Goal: Transaction & Acquisition: Purchase product/service

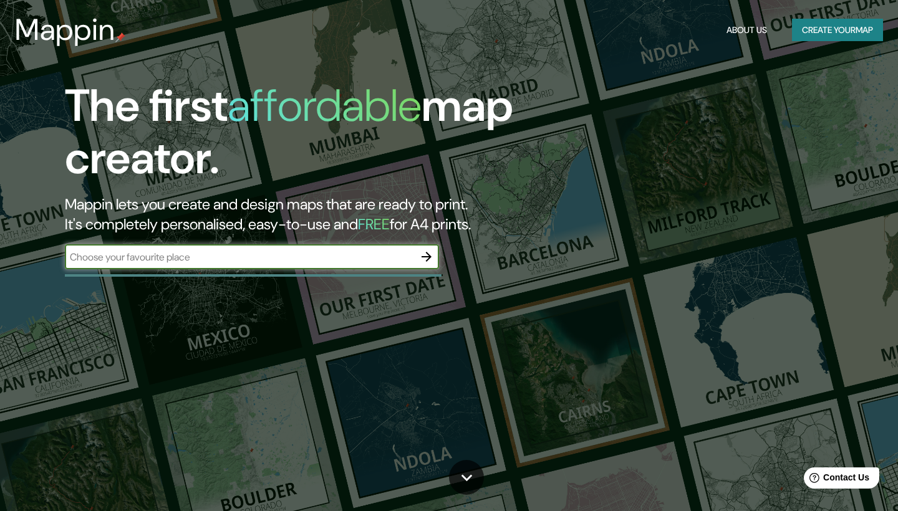
click at [250, 261] on input "text" at bounding box center [239, 257] width 349 height 14
type input "[GEOGRAPHIC_DATA][PERSON_NAME]"
click at [420, 256] on icon "button" at bounding box center [426, 256] width 15 height 15
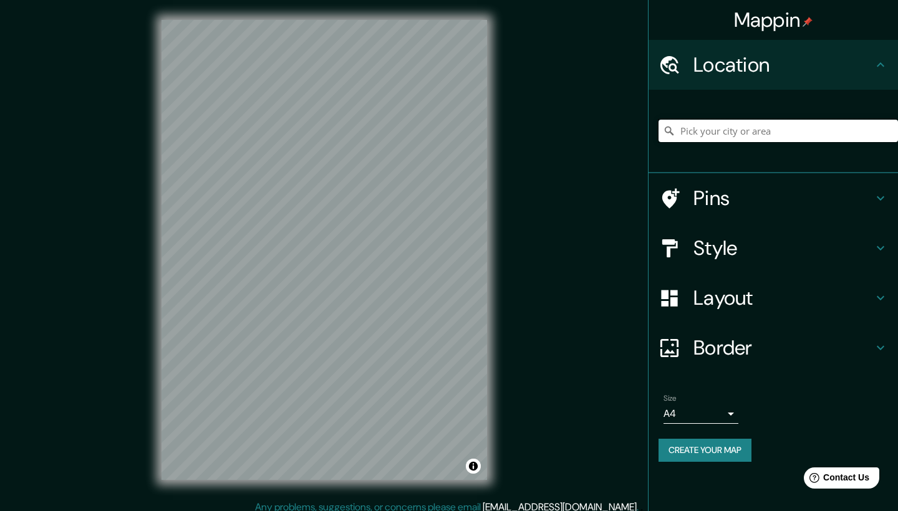
click at [748, 132] on input "Pick your city or area" at bounding box center [778, 131] width 239 height 22
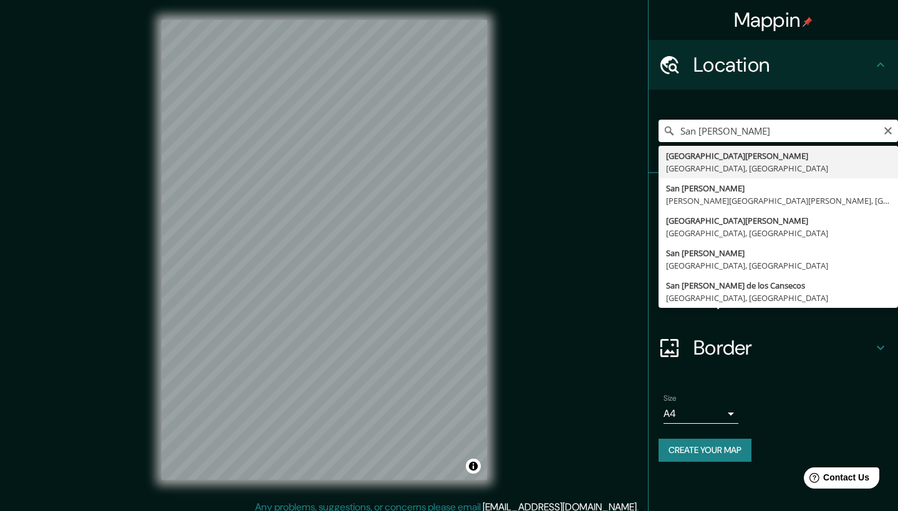
type input "[GEOGRAPHIC_DATA][PERSON_NAME], [GEOGRAPHIC_DATA], [GEOGRAPHIC_DATA]"
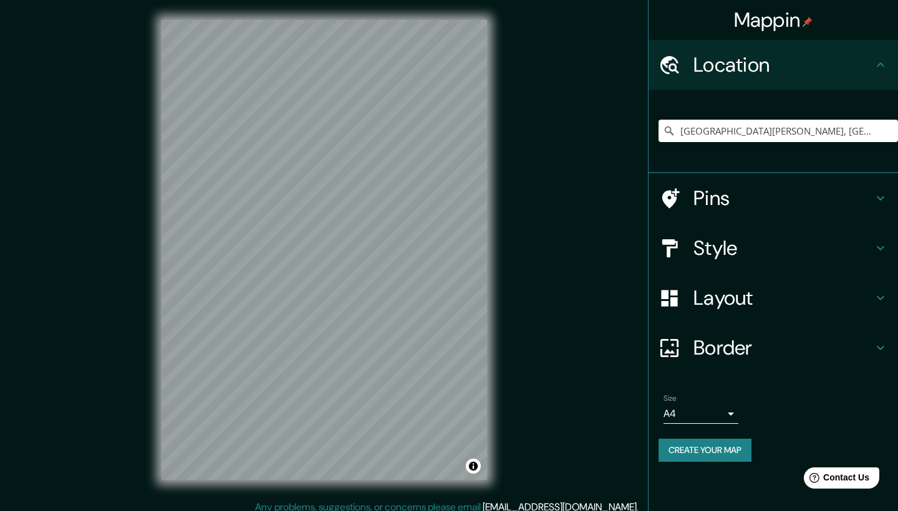
click at [718, 251] on h4 "Style" at bounding box center [783, 248] width 180 height 25
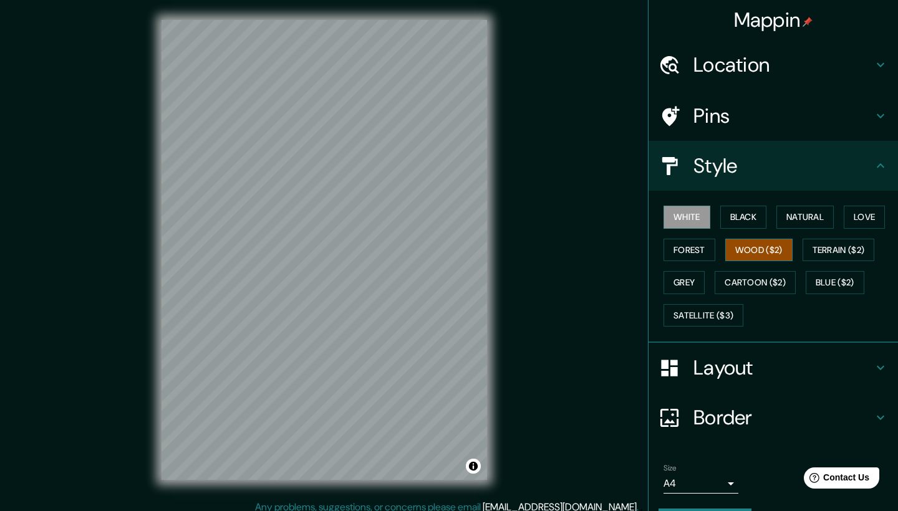
click at [766, 247] on button "Wood ($2)" at bounding box center [758, 250] width 67 height 23
click at [749, 220] on button "Black" at bounding box center [743, 217] width 47 height 23
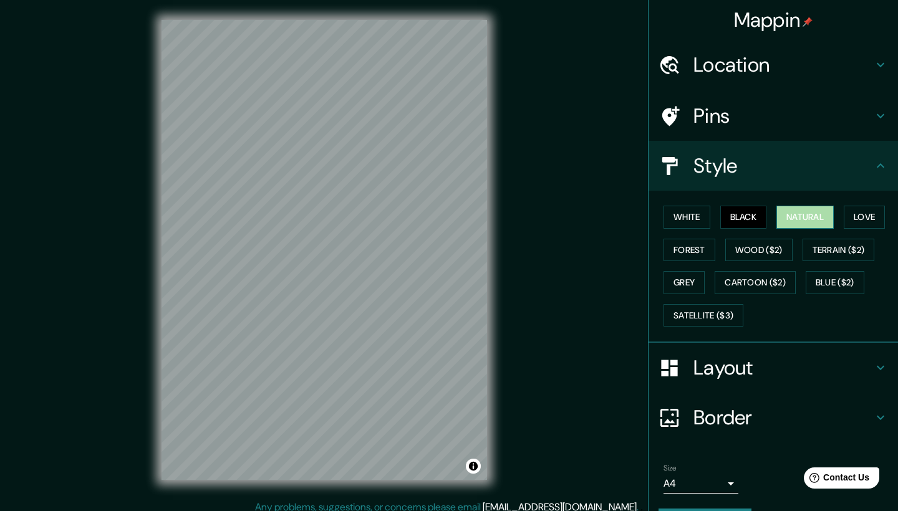
click at [783, 215] on button "Natural" at bounding box center [804, 217] width 57 height 23
click at [859, 216] on button "Love" at bounding box center [864, 217] width 41 height 23
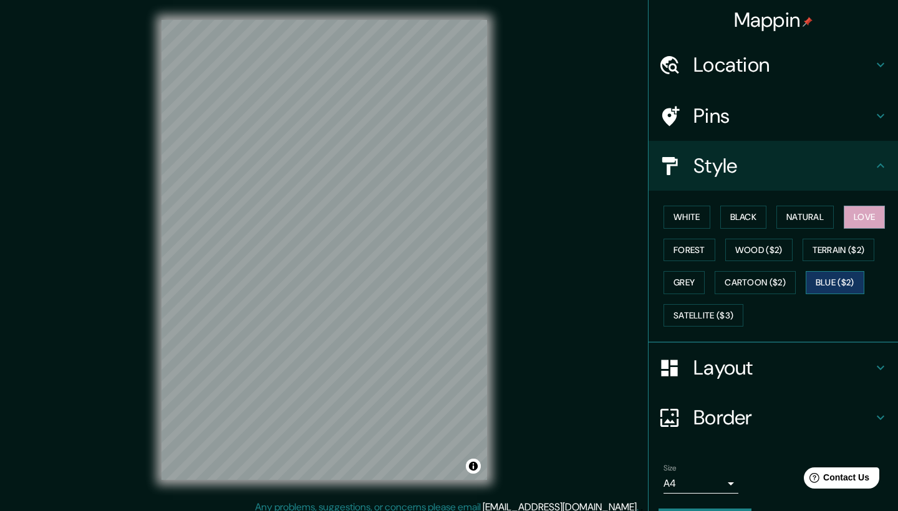
click at [854, 276] on button "Blue ($2)" at bounding box center [835, 282] width 59 height 23
click at [840, 244] on button "Terrain ($2)" at bounding box center [839, 250] width 72 height 23
click at [702, 364] on h4 "Layout" at bounding box center [783, 367] width 180 height 25
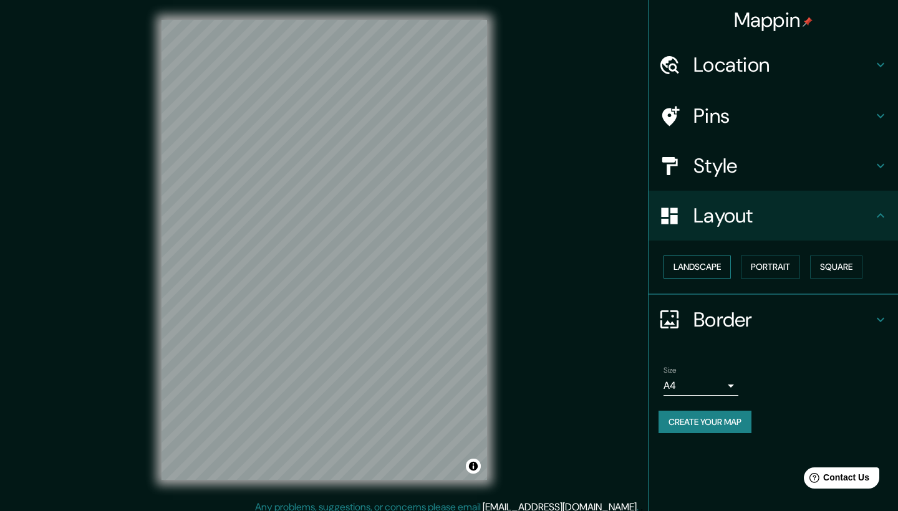
click at [710, 261] on button "Landscape" at bounding box center [697, 267] width 67 height 23
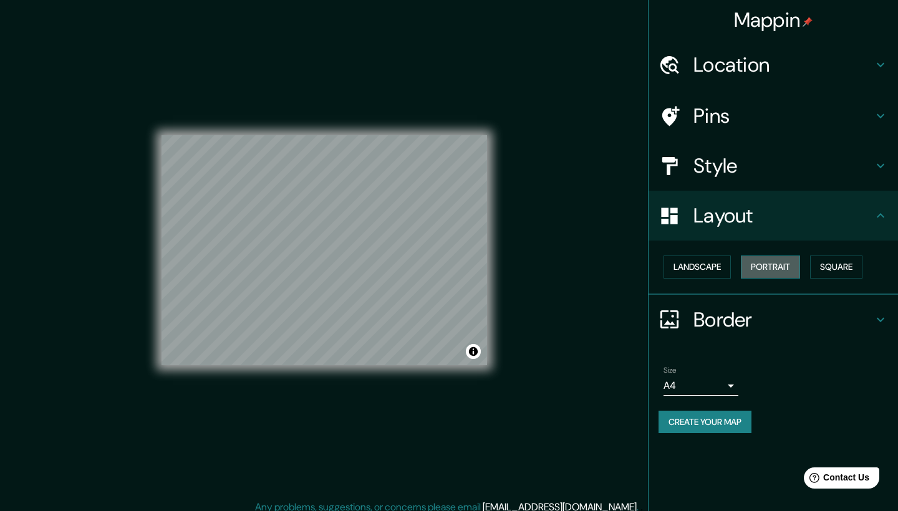
click at [764, 264] on button "Portrait" at bounding box center [770, 267] width 59 height 23
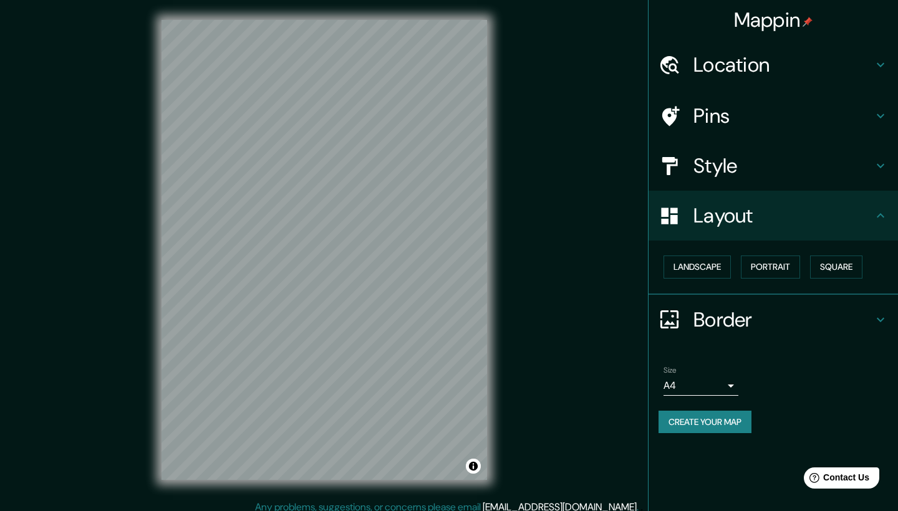
click at [726, 178] on div "Style" at bounding box center [773, 166] width 249 height 50
